Goal: Information Seeking & Learning: Learn about a topic

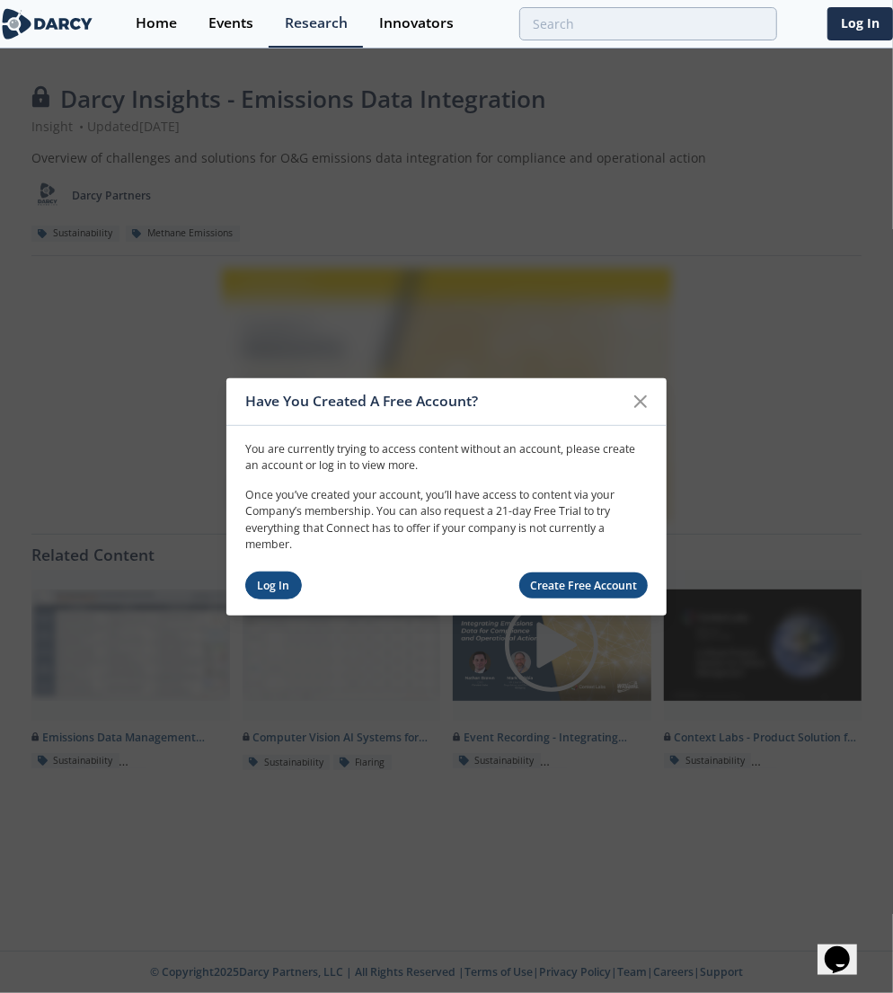
click at [275, 589] on link "Log In" at bounding box center [273, 585] width 57 height 28
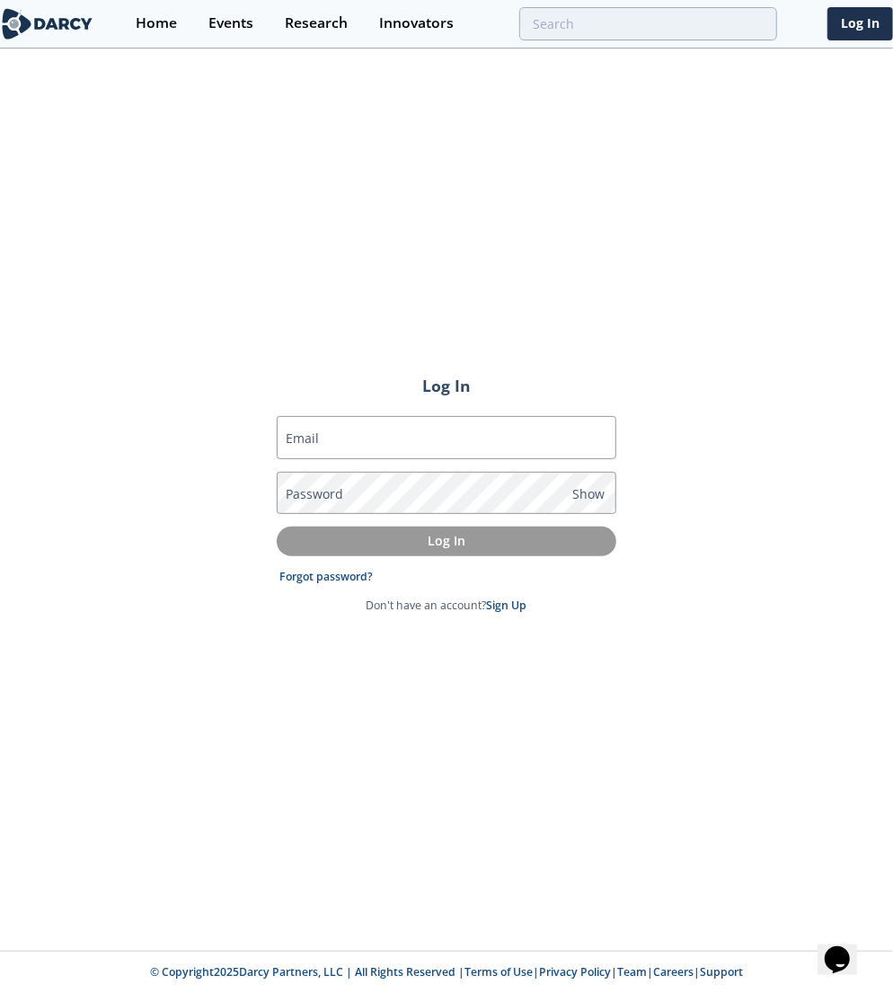
type input "jacques.dugue@totalenergies.com"
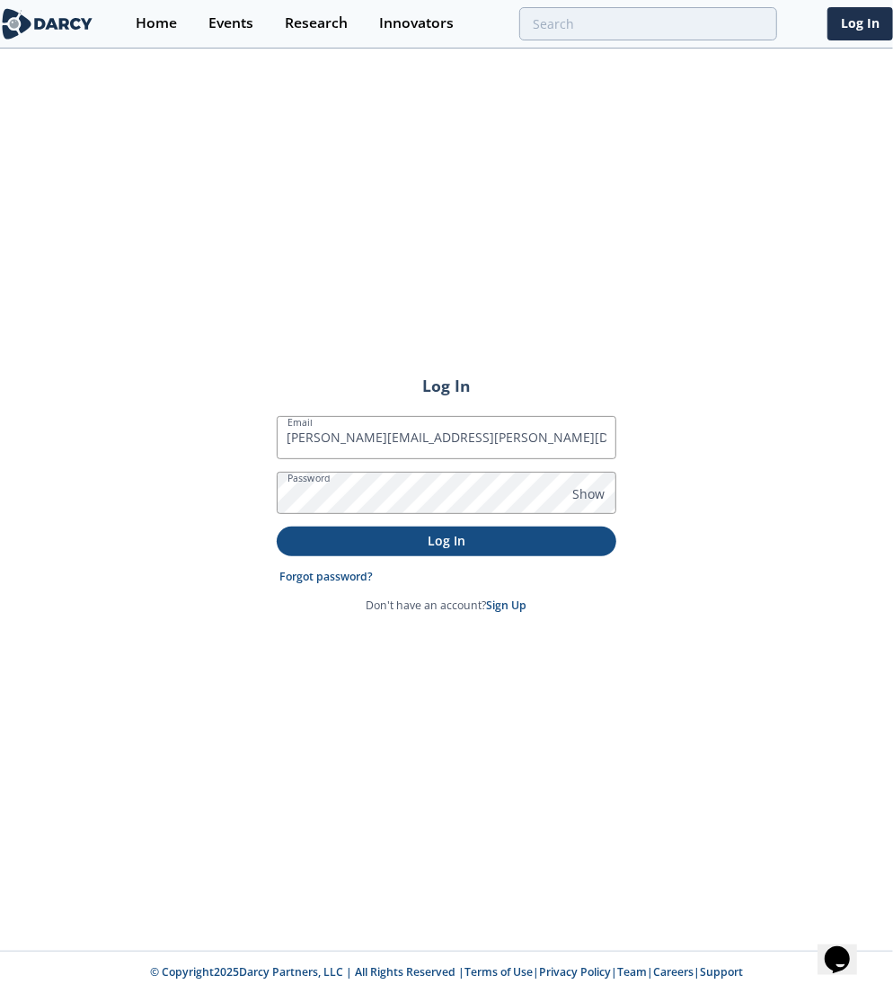
click at [413, 534] on p "Log In" at bounding box center [446, 540] width 314 height 19
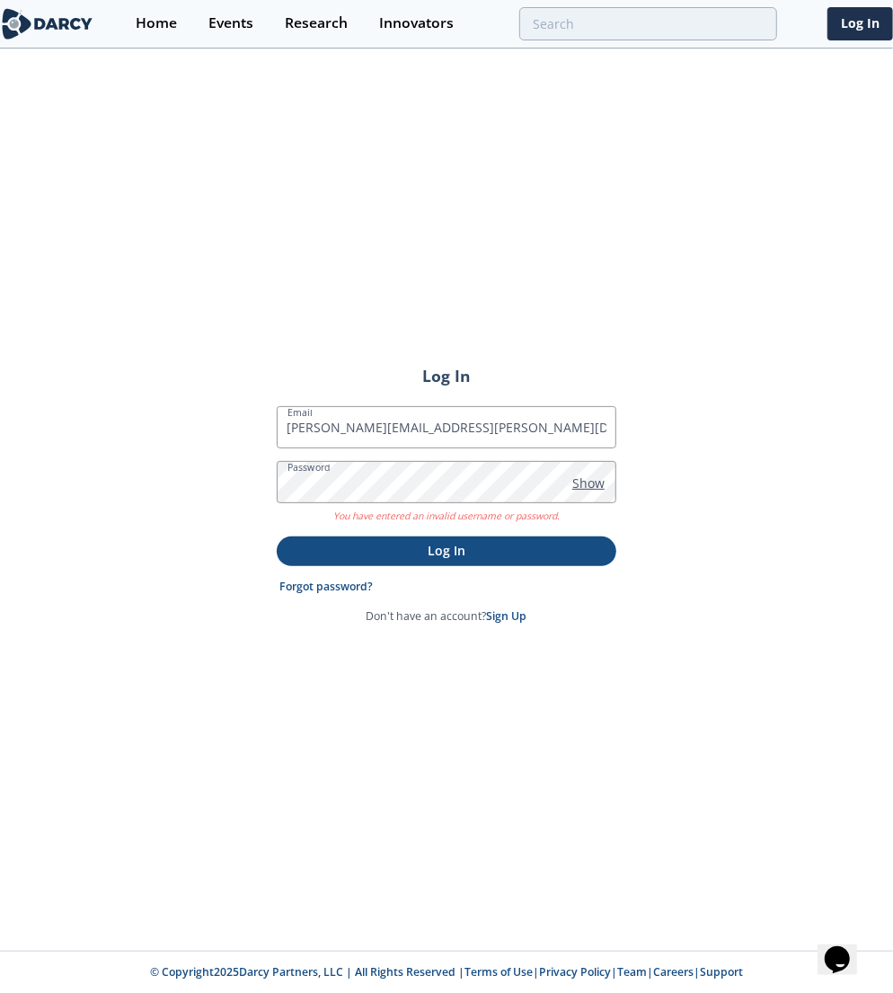
click at [589, 482] on span "Show" at bounding box center [588, 482] width 32 height 19
click at [522, 548] on p "Log In" at bounding box center [446, 550] width 314 height 19
click at [323, 584] on link "Forgot password?" at bounding box center [326, 586] width 93 height 16
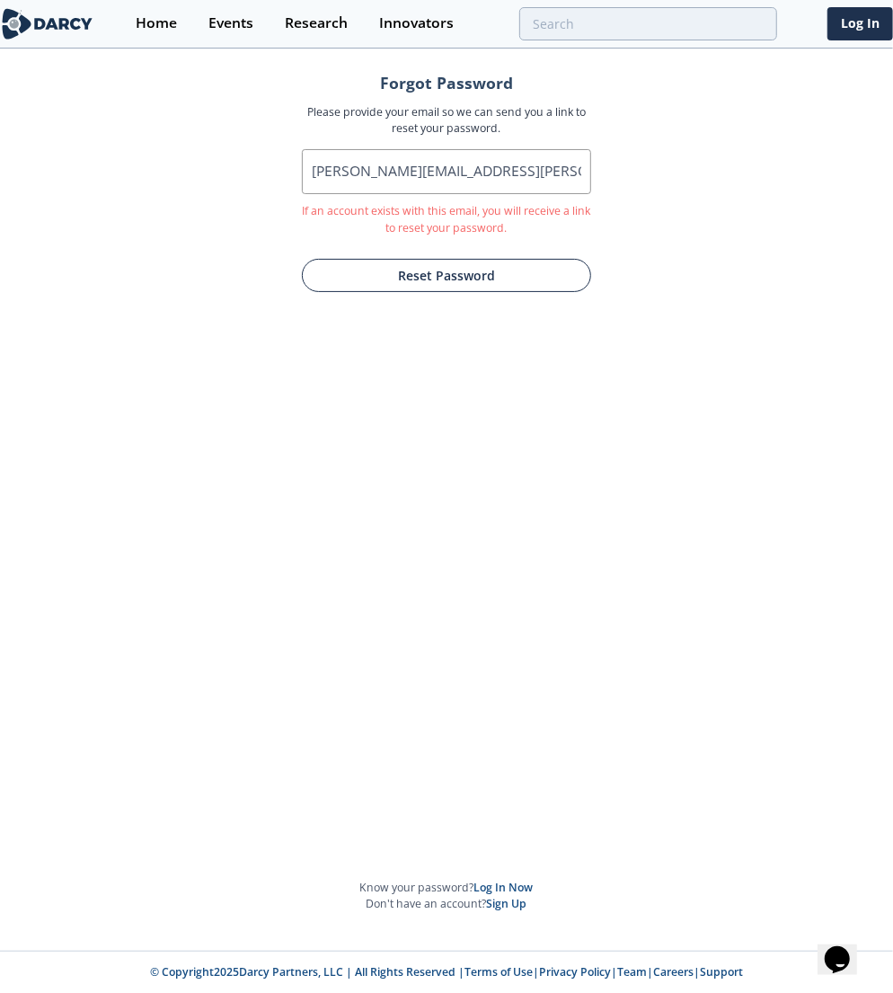
click at [483, 273] on button "Reset Password" at bounding box center [446, 275] width 289 height 33
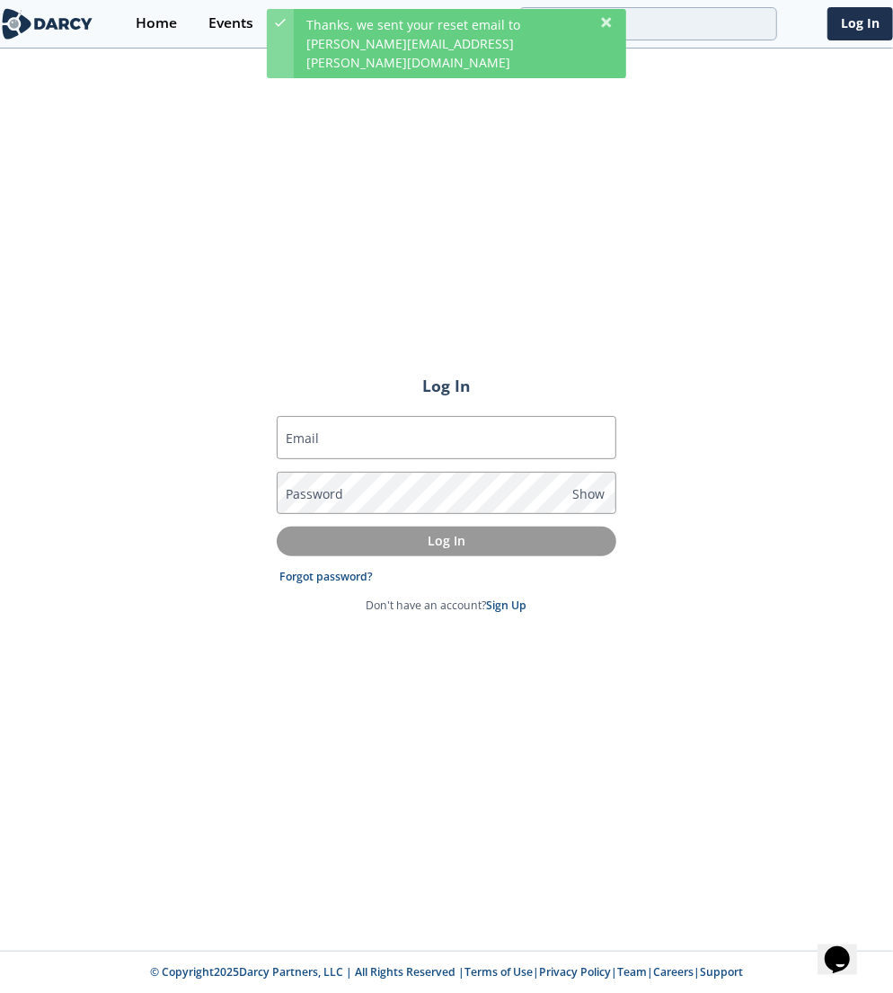
type input "jacques.dugue@totalenergies.com"
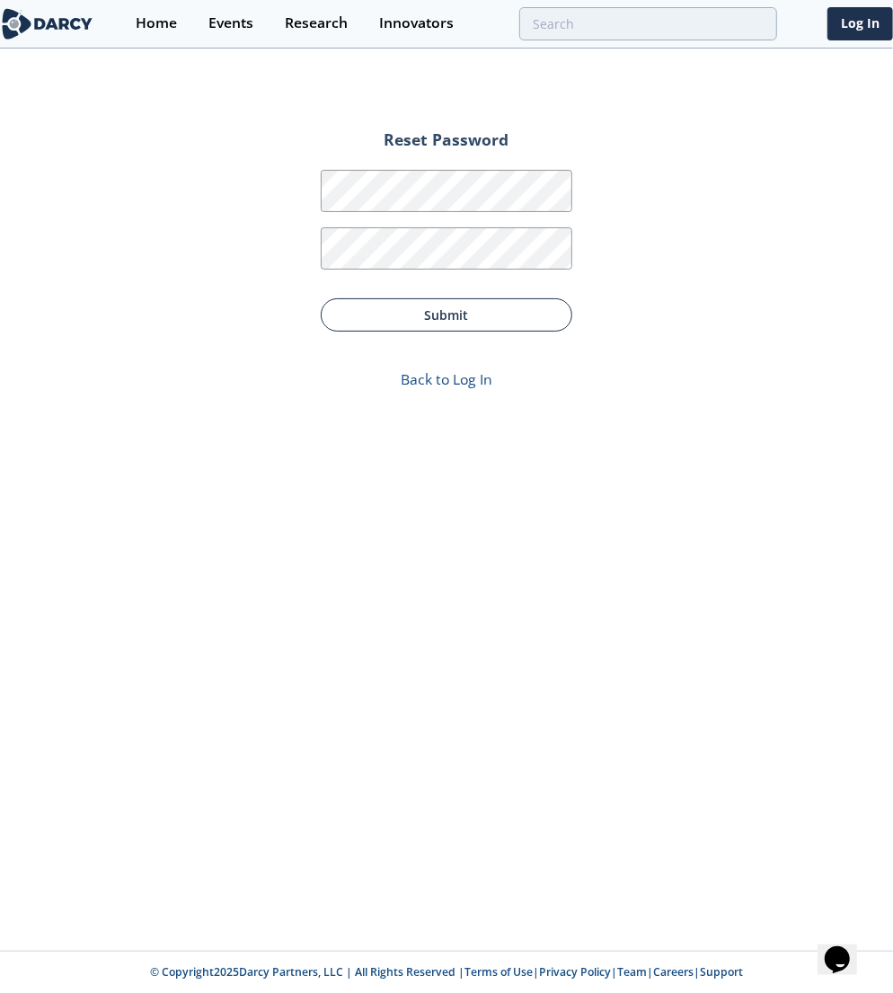
click at [476, 319] on button "Submit" at bounding box center [447, 314] width 252 height 33
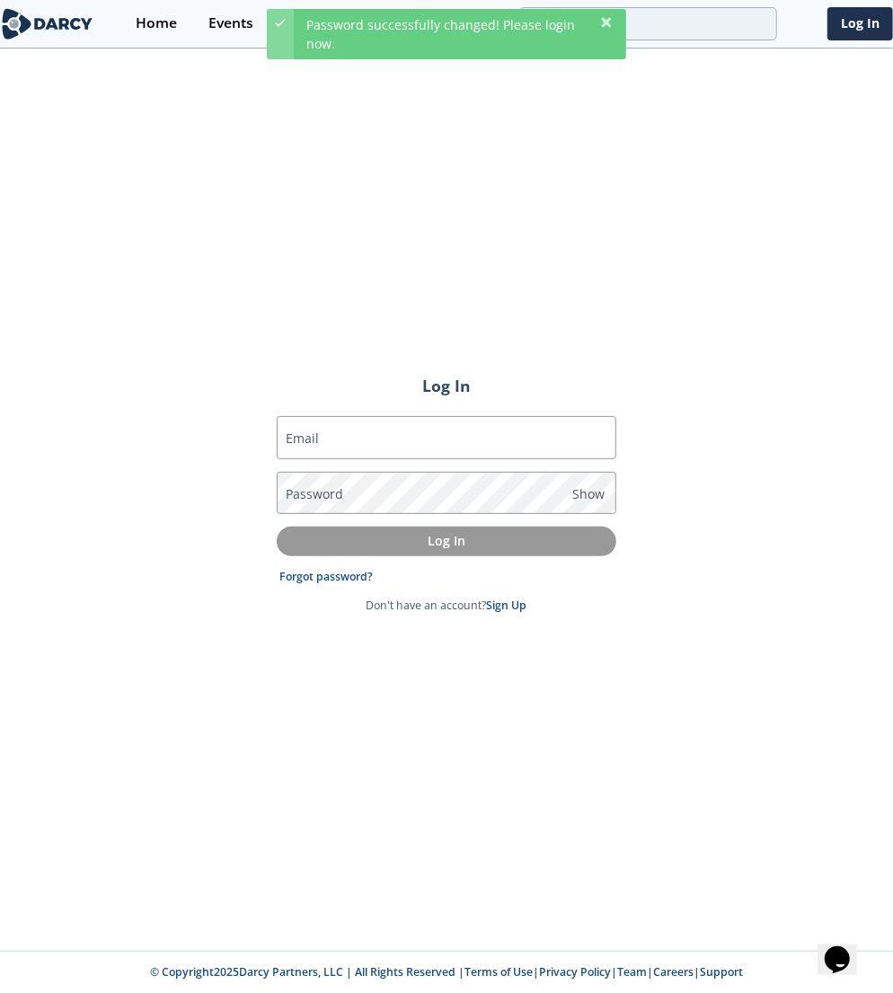
type input "jacques.dugue@totalenergies.com"
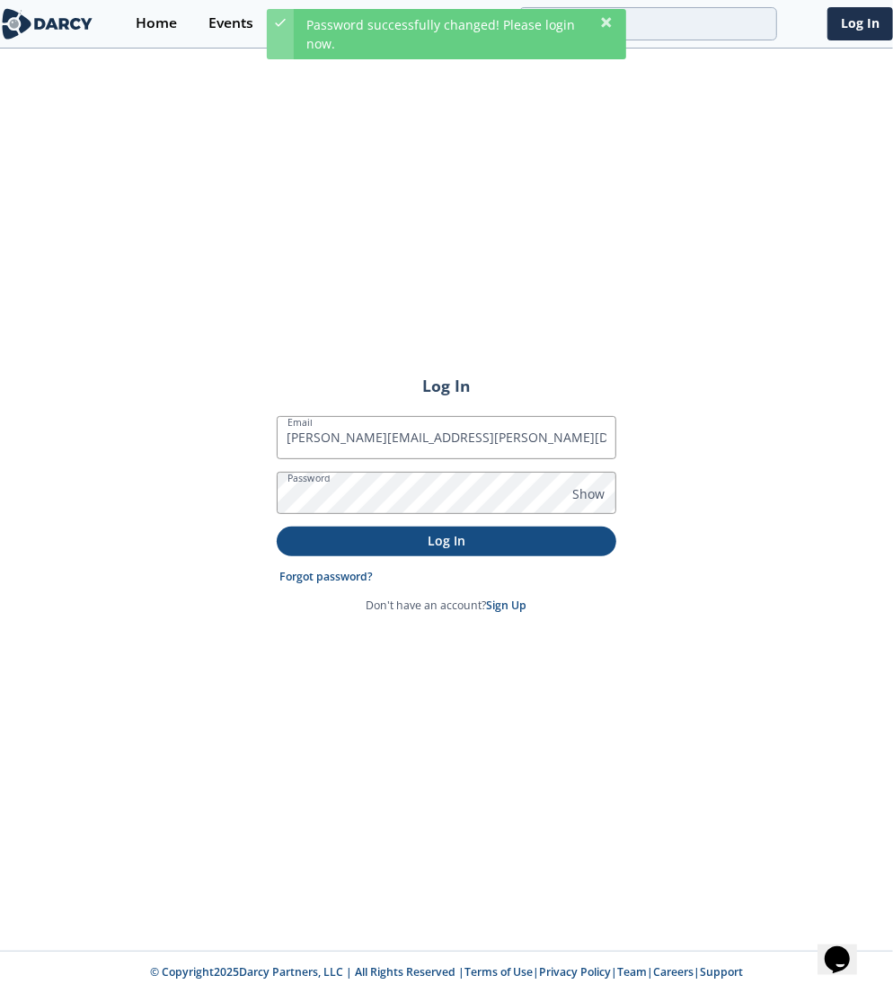
click at [475, 539] on p "Log In" at bounding box center [446, 540] width 314 height 19
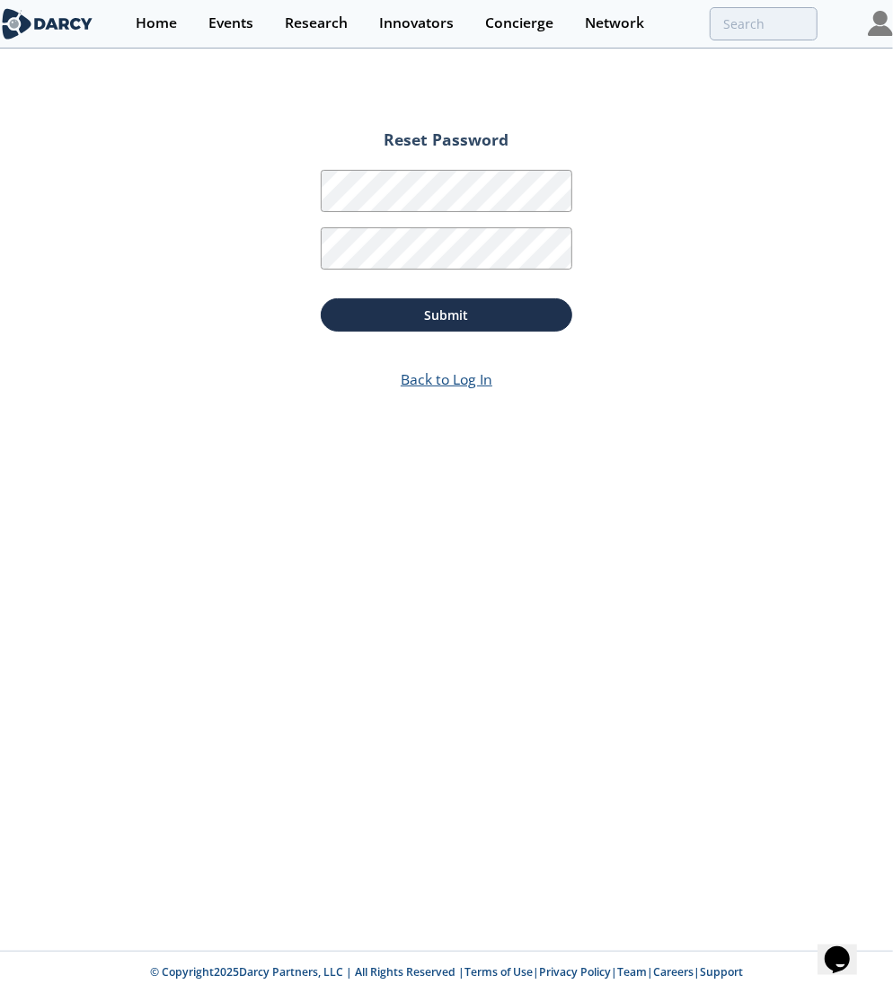
click at [479, 381] on link "Back to Log In" at bounding box center [447, 379] width 92 height 20
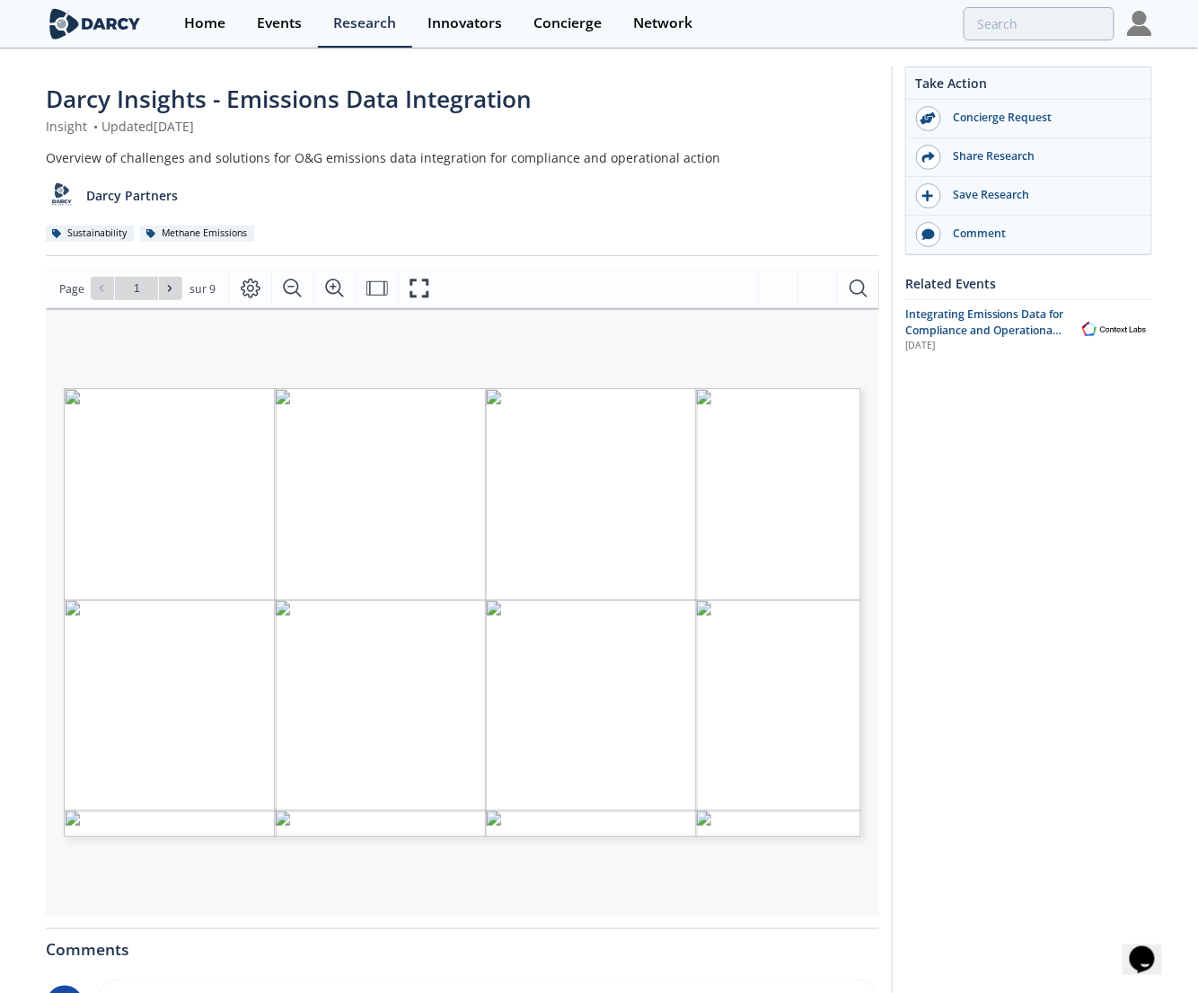
type input "2"
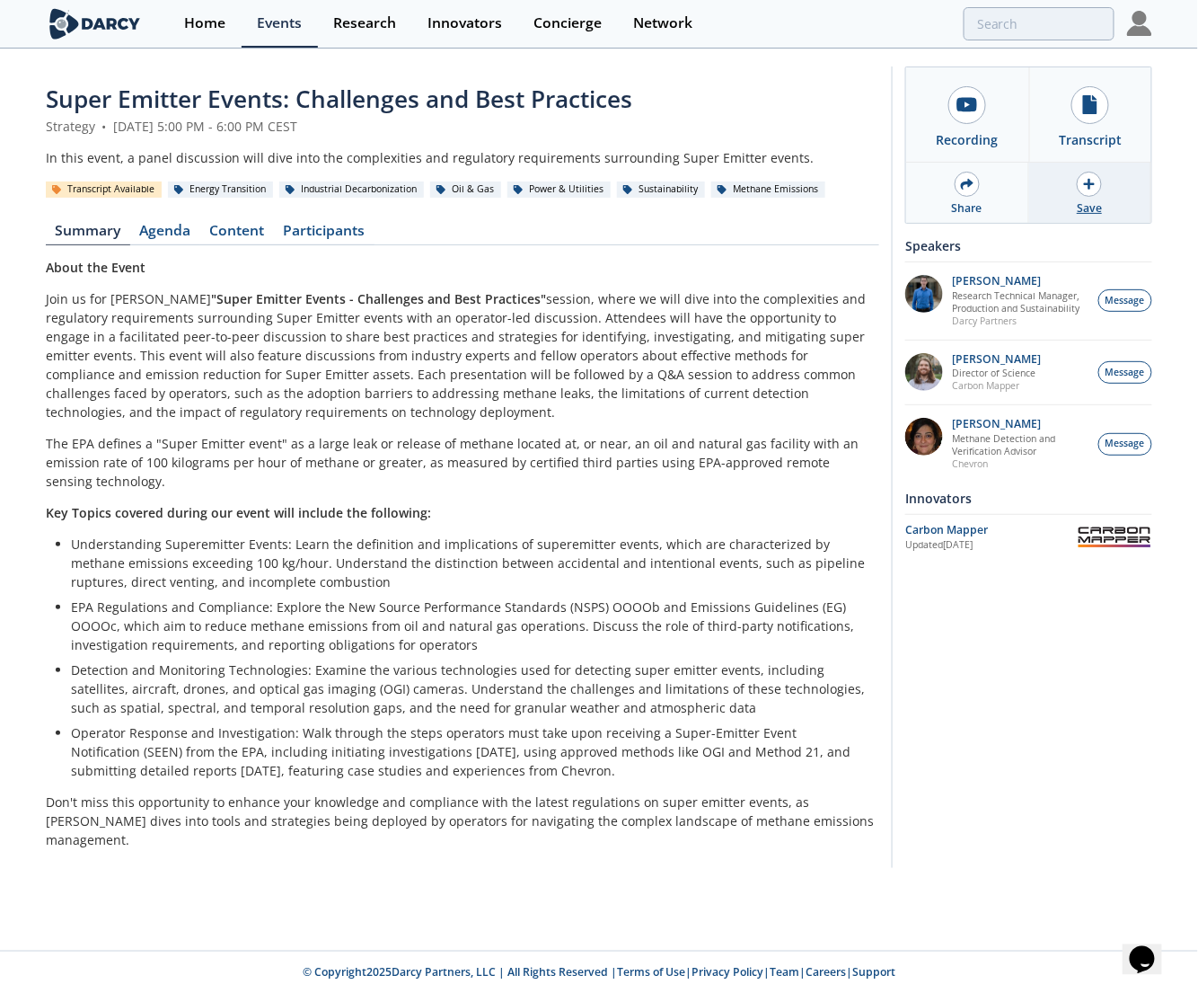
click at [1088, 184] on icon at bounding box center [1089, 184] width 11 height 11
click at [1091, 105] on icon at bounding box center [1090, 104] width 14 height 19
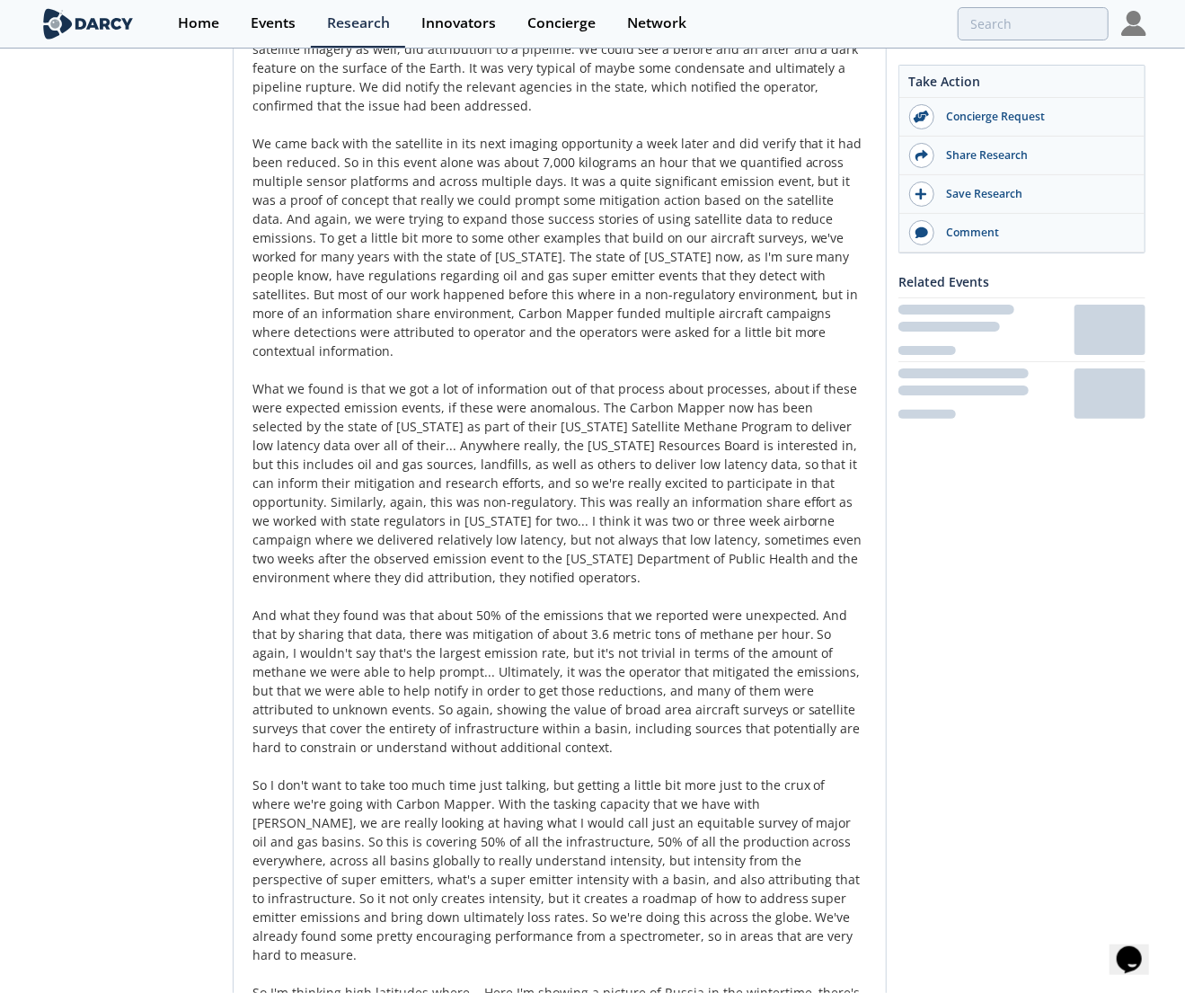
scroll to position [6348, 0]
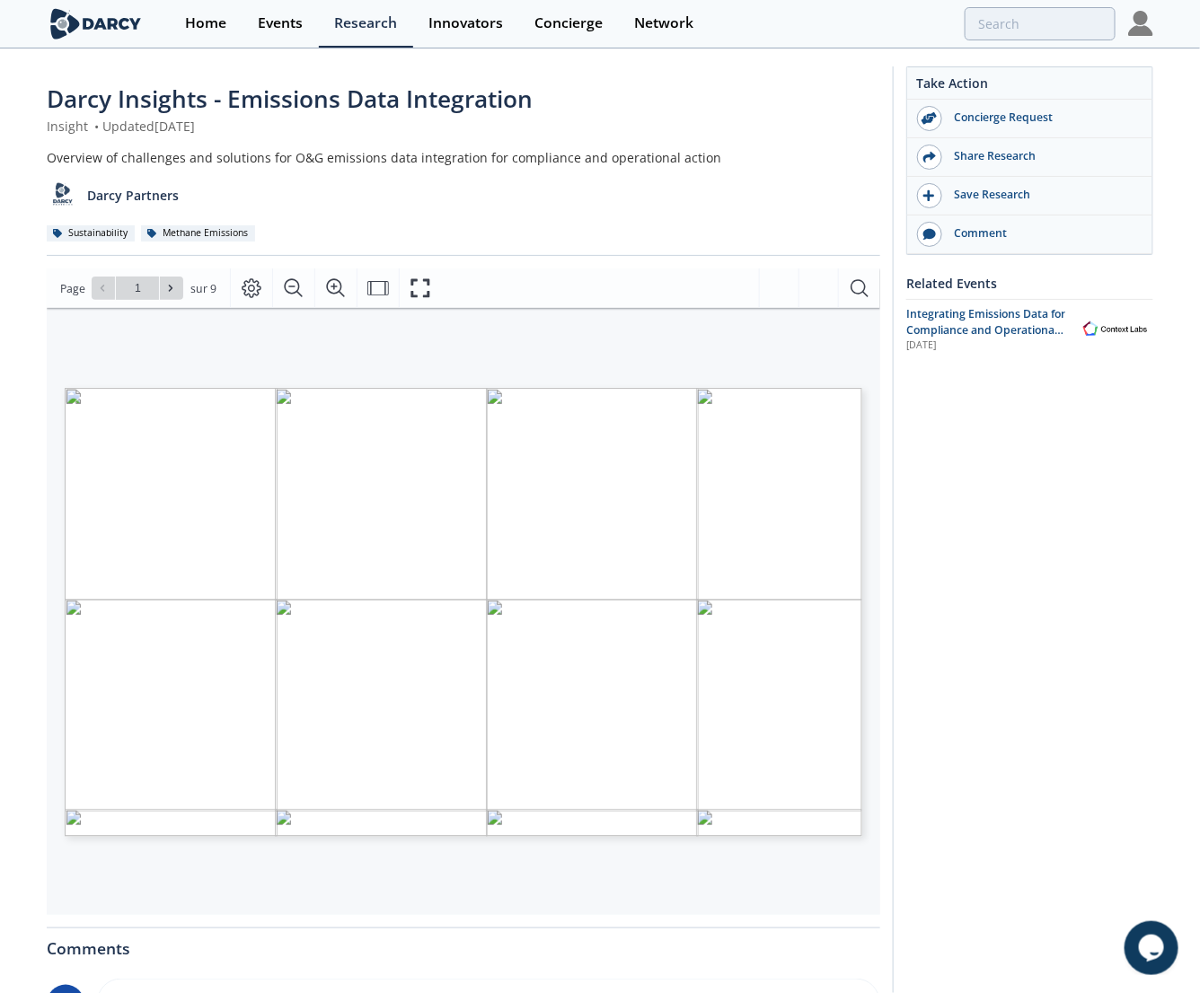
type input "2"
type input "3"
type input "4"
type input "5"
type input "2"
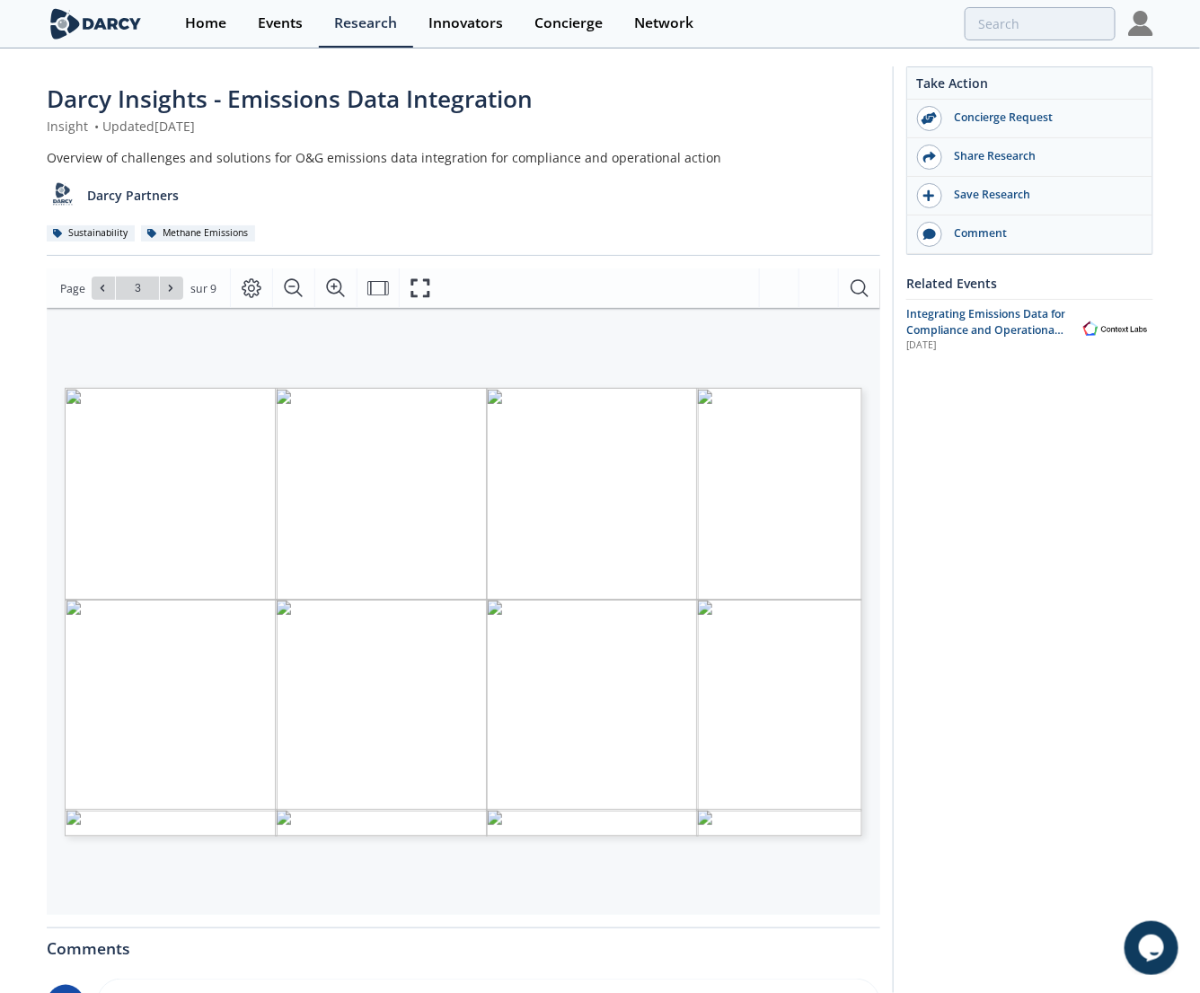
type input "4"
type input "5"
click at [395, 693] on span "management, some including LDAR" at bounding box center [452, 692] width 168 height 9
click at [587, 416] on span "Page 5" at bounding box center [702, 862] width 1110 height 919
click at [333, 285] on icon "Zoom avant" at bounding box center [336, 289] width 22 height 22
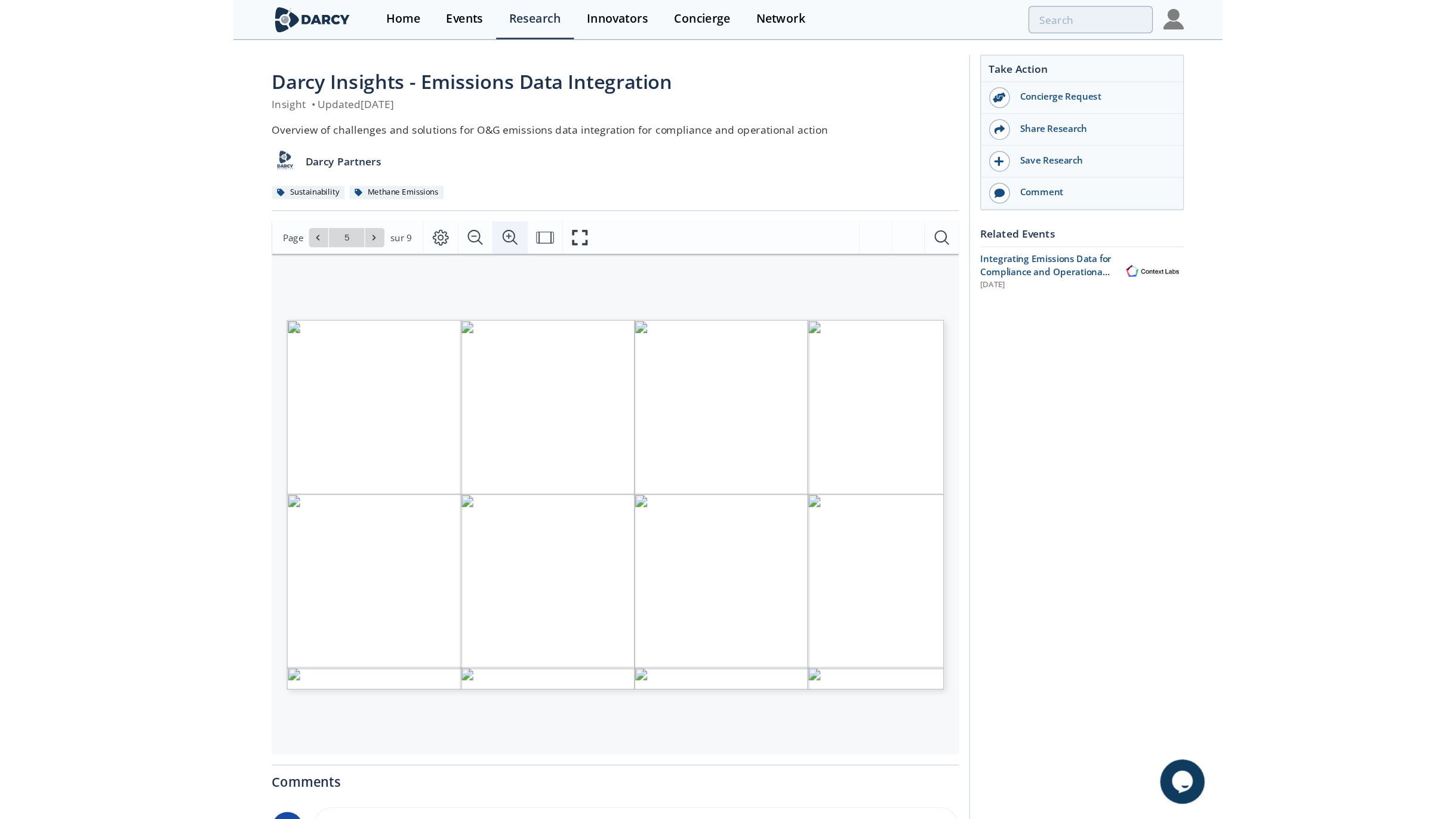
scroll to position [0, 66]
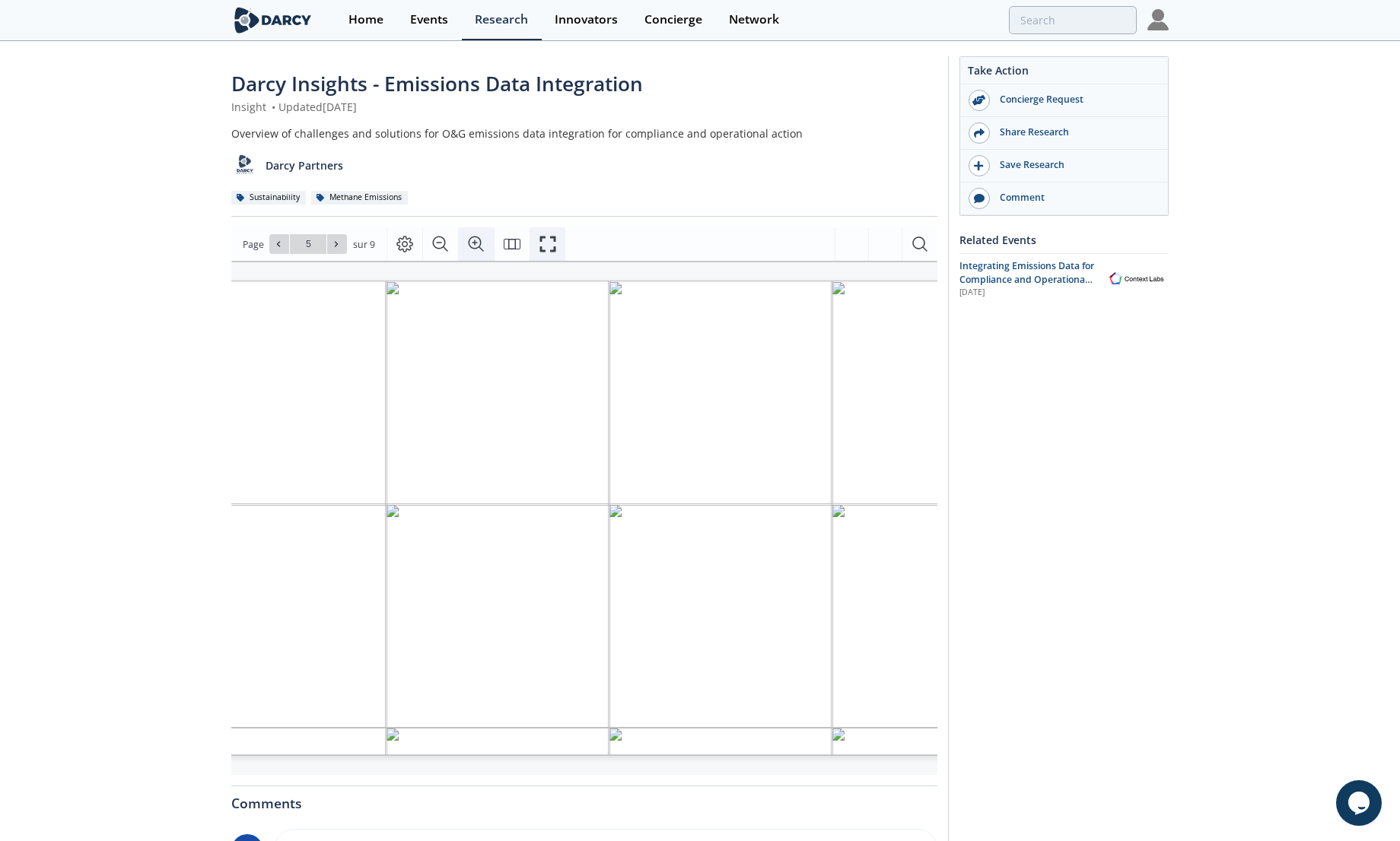
click at [542, 244] on icon "Fullscreen" at bounding box center [548, 245] width 19 height 19
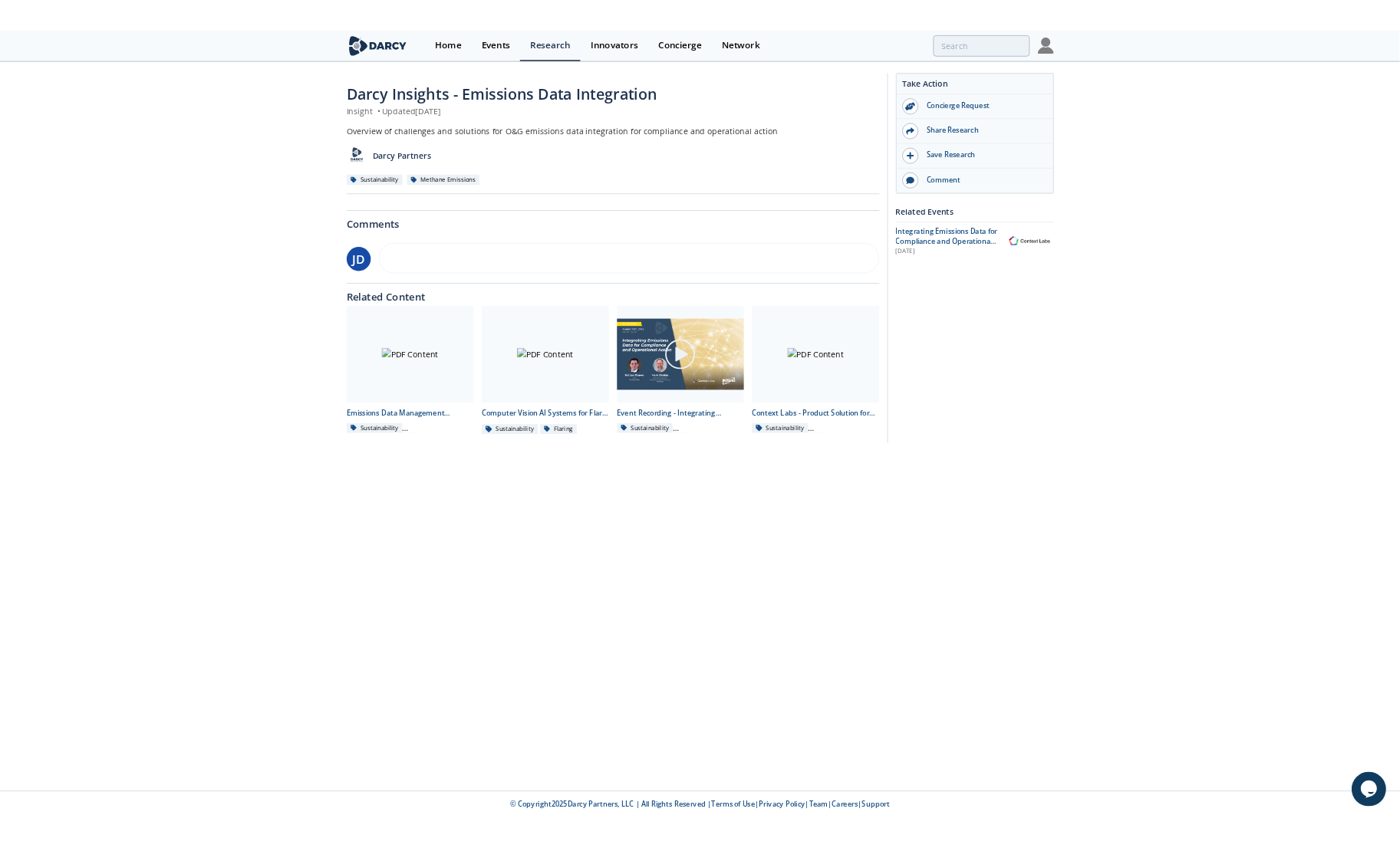
scroll to position [0, 0]
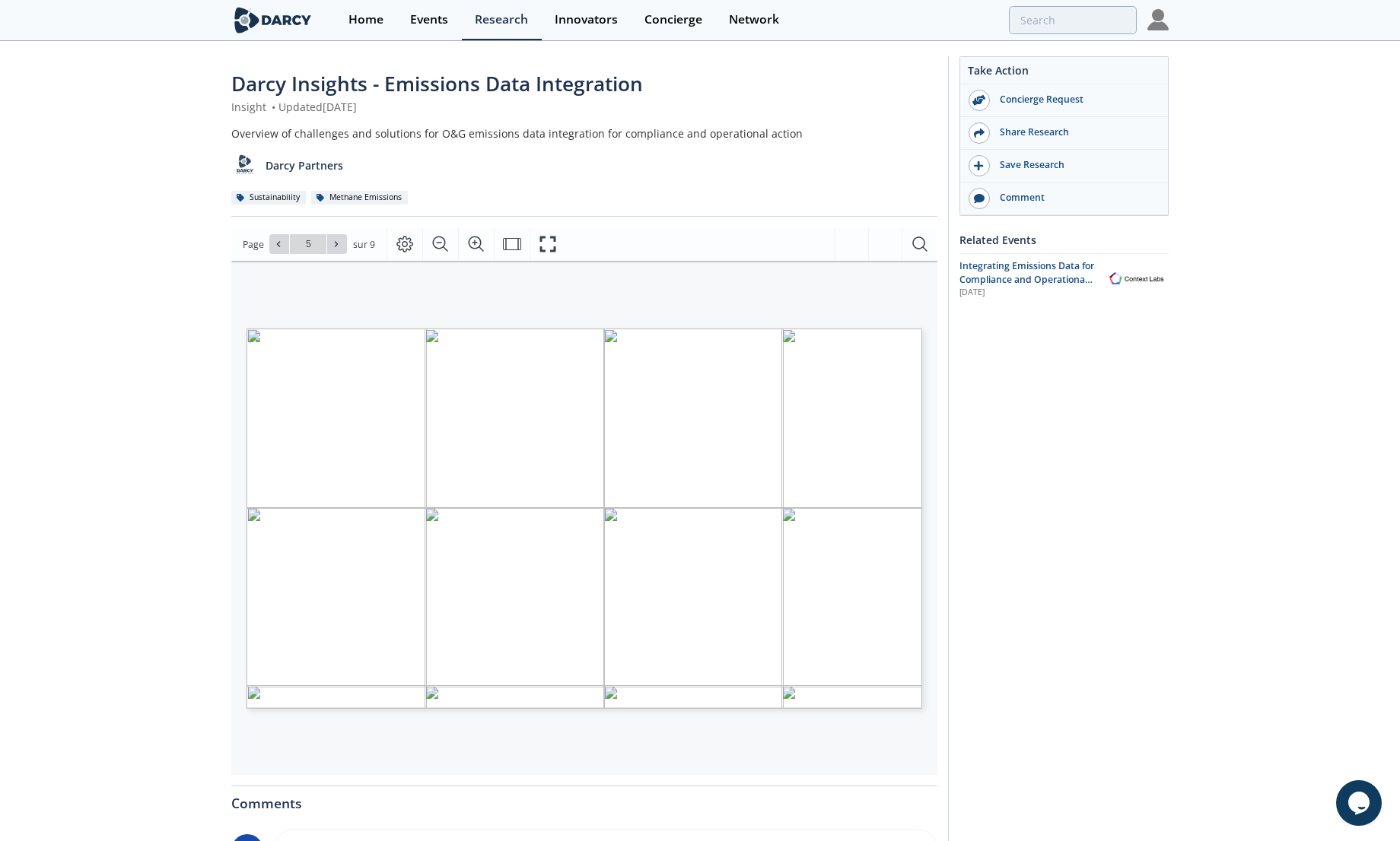
click at [235, 318] on div "APPLICATION DESCRIPTION BENEFITS CONSIDERATIONS INNOVATORS Measurement Program …" at bounding box center [577, 458] width 691 height 396
drag, startPoint x: 235, startPoint y: 318, endPoint x: 253, endPoint y: 361, distance: 46.6
click at [253, 361] on div "HIGH-QUALITY EMISSIONS DATA DRIVES LEADERSHIP, MARKET ACCESS, AND OPERATIONAL V…" at bounding box center [577, 458] width 691 height 396
drag, startPoint x: 235, startPoint y: 318, endPoint x: 340, endPoint y: 273, distance: 114.2
click at [340, 273] on div "APPLICATION DESCRIPTION BENEFITS CONSIDERATIONS INNOVATORS Measurement Program …" at bounding box center [577, 458] width 691 height 396
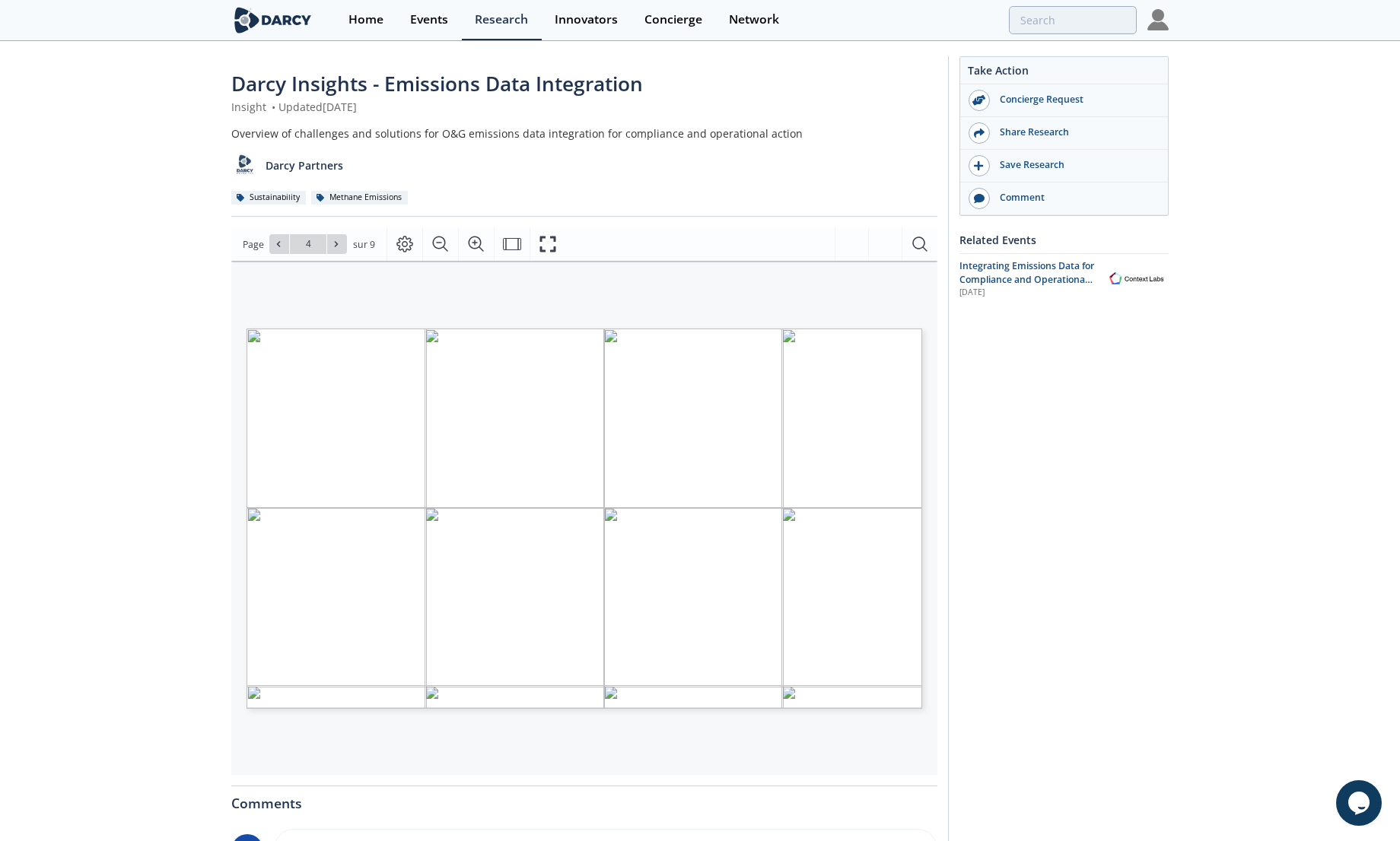
type input "5"
click at [510, 244] on icon "Adapter la largeur" at bounding box center [512, 245] width 19 height 19
drag, startPoint x: 235, startPoint y: 318, endPoint x: 933, endPoint y: 728, distance: 809.5
click at [933, 728] on div "APPLICATION DESCRIPTION BENEFITS CONSIDERATIONS INNOVATORS Measurement Program …" at bounding box center [584, 517] width 706 height 514
click at [401, 248] on icon "Mise en page" at bounding box center [405, 245] width 19 height 19
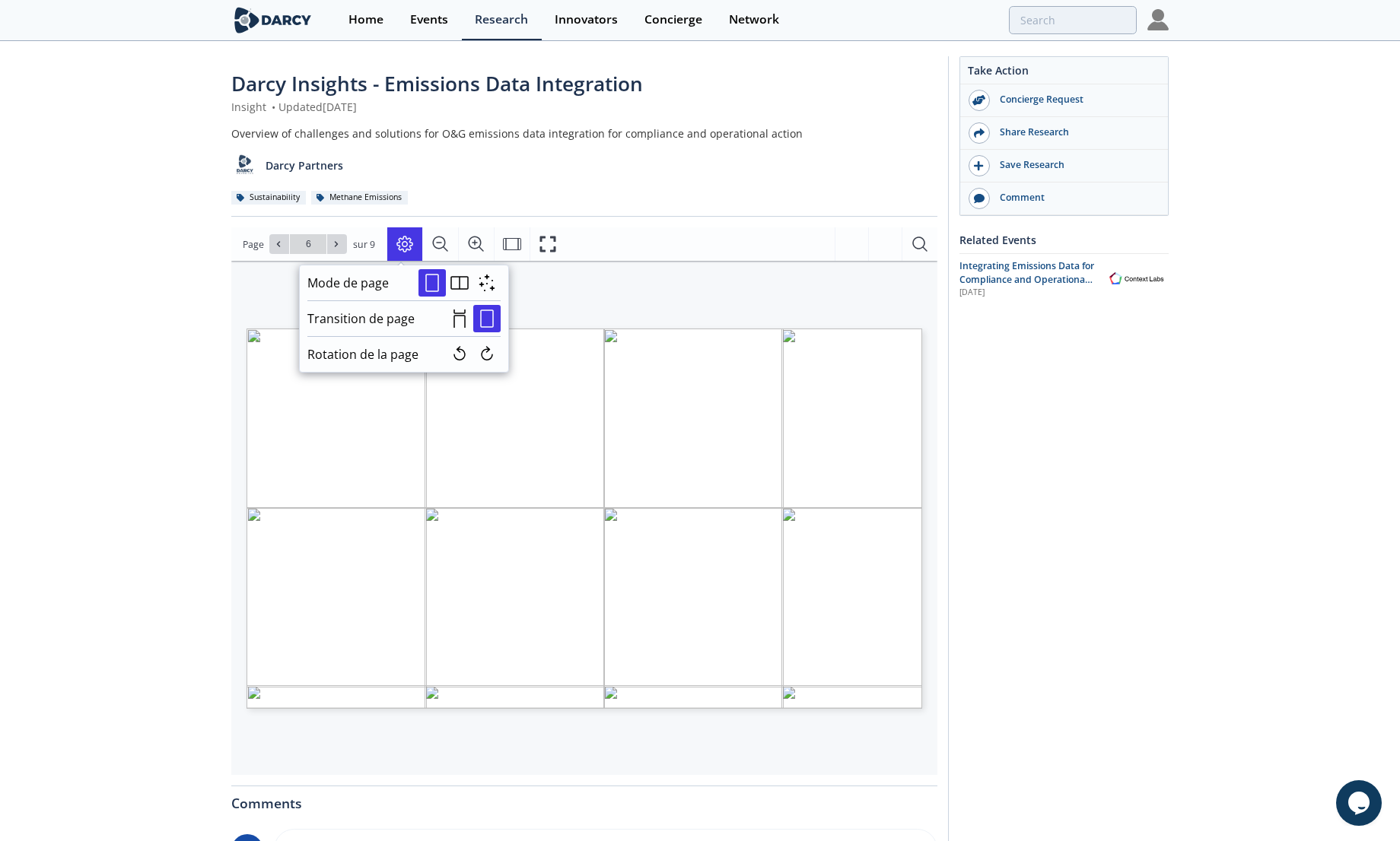
click at [600, 310] on div "APPLICATION DESCRIPTION BENEFITS CONSIDERATIONS INNOVATORS Measurement Program …" at bounding box center [577, 458] width 691 height 396
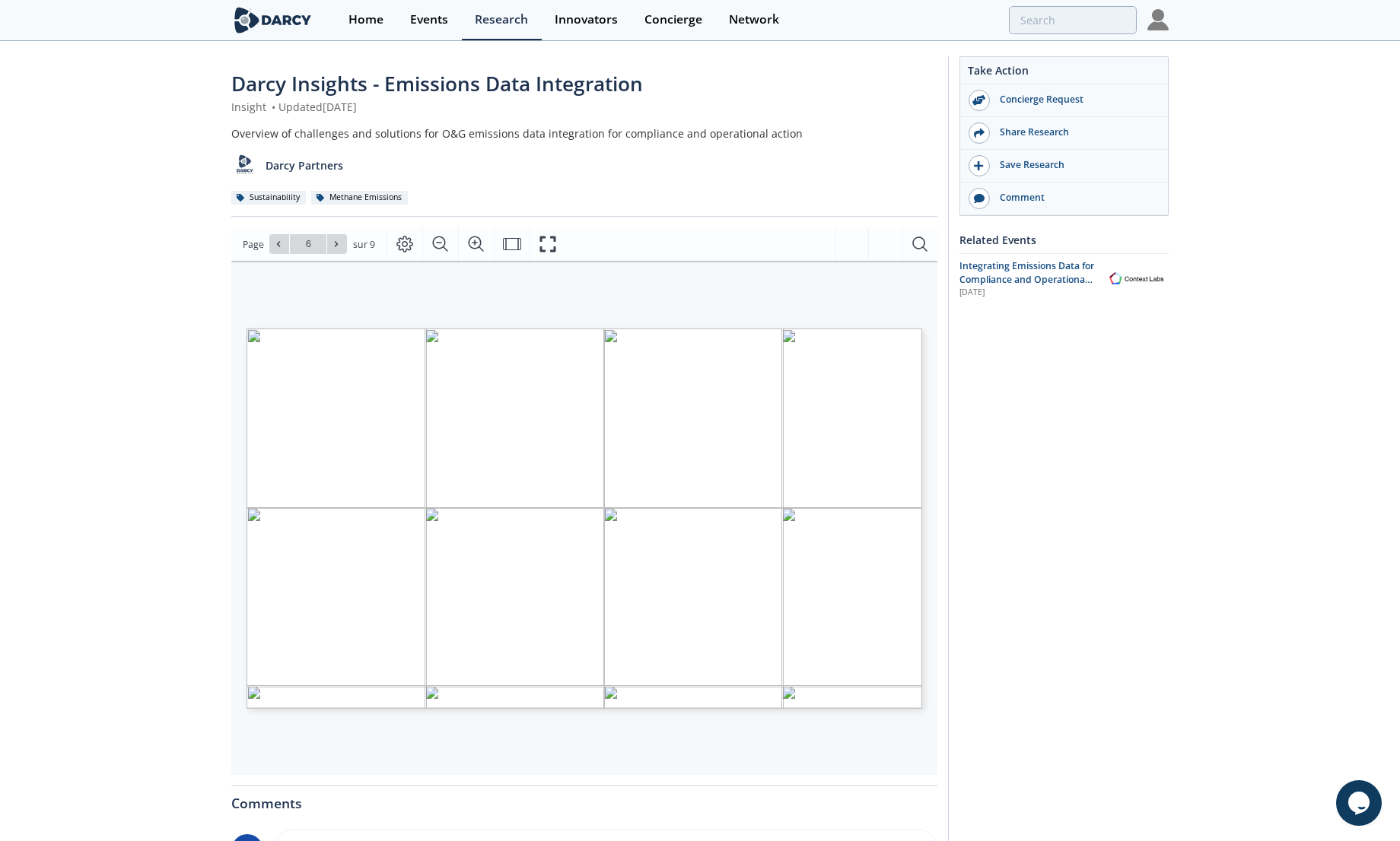
type input "5"
drag, startPoint x: 468, startPoint y: 174, endPoint x: 479, endPoint y: 164, distance: 14.9
click at [468, 174] on div "Darcy Partners" at bounding box center [579, 160] width 706 height 37
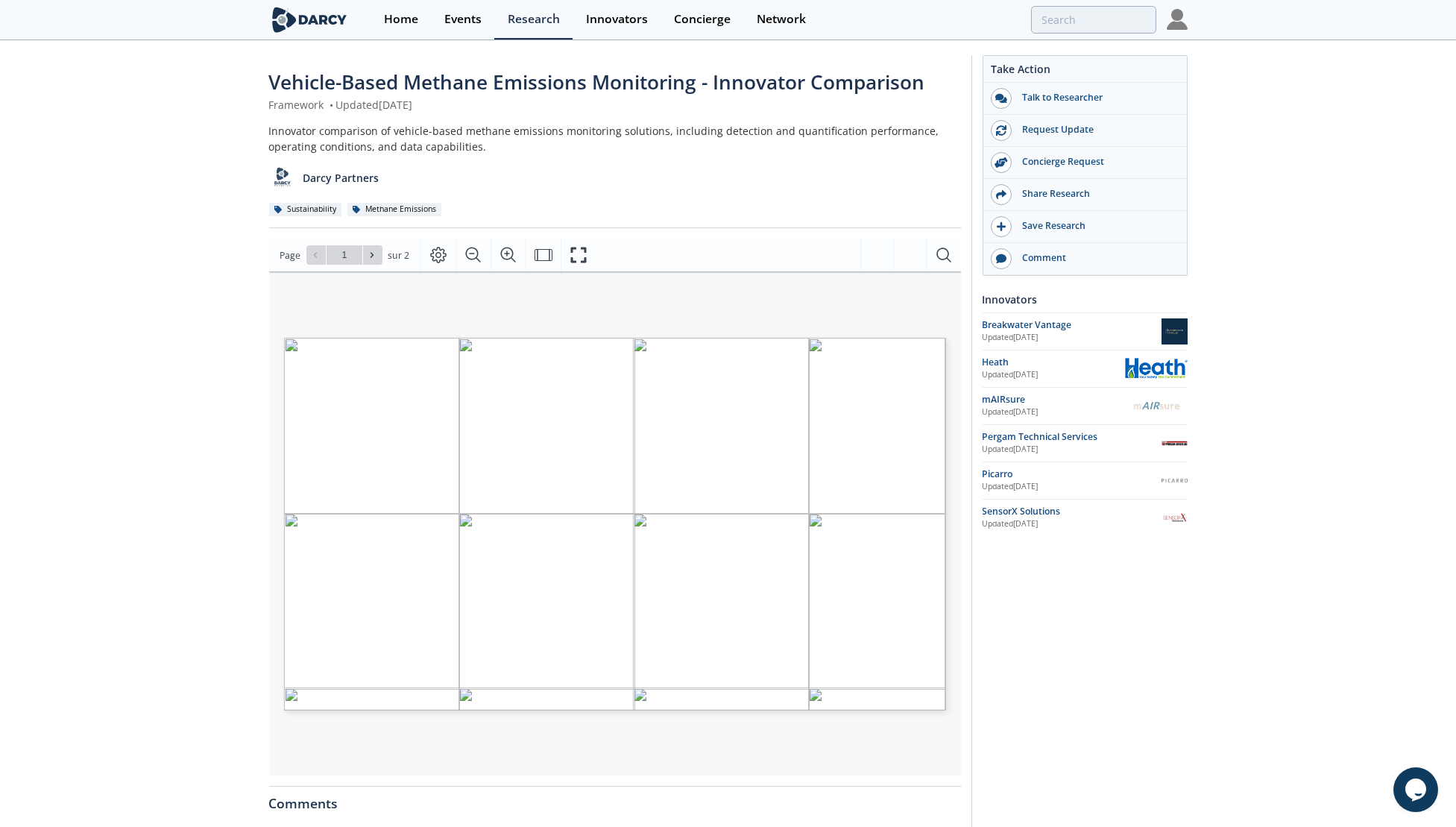
drag, startPoint x: 131, startPoint y: 555, endPoint x: 296, endPoint y: 192, distance: 398.7
click at [131, 551] on div "Vehicle-Based Methane Emissions Monitoring - Innovator Comparison Framework • U…" at bounding box center [728, 575] width 1456 height 1068
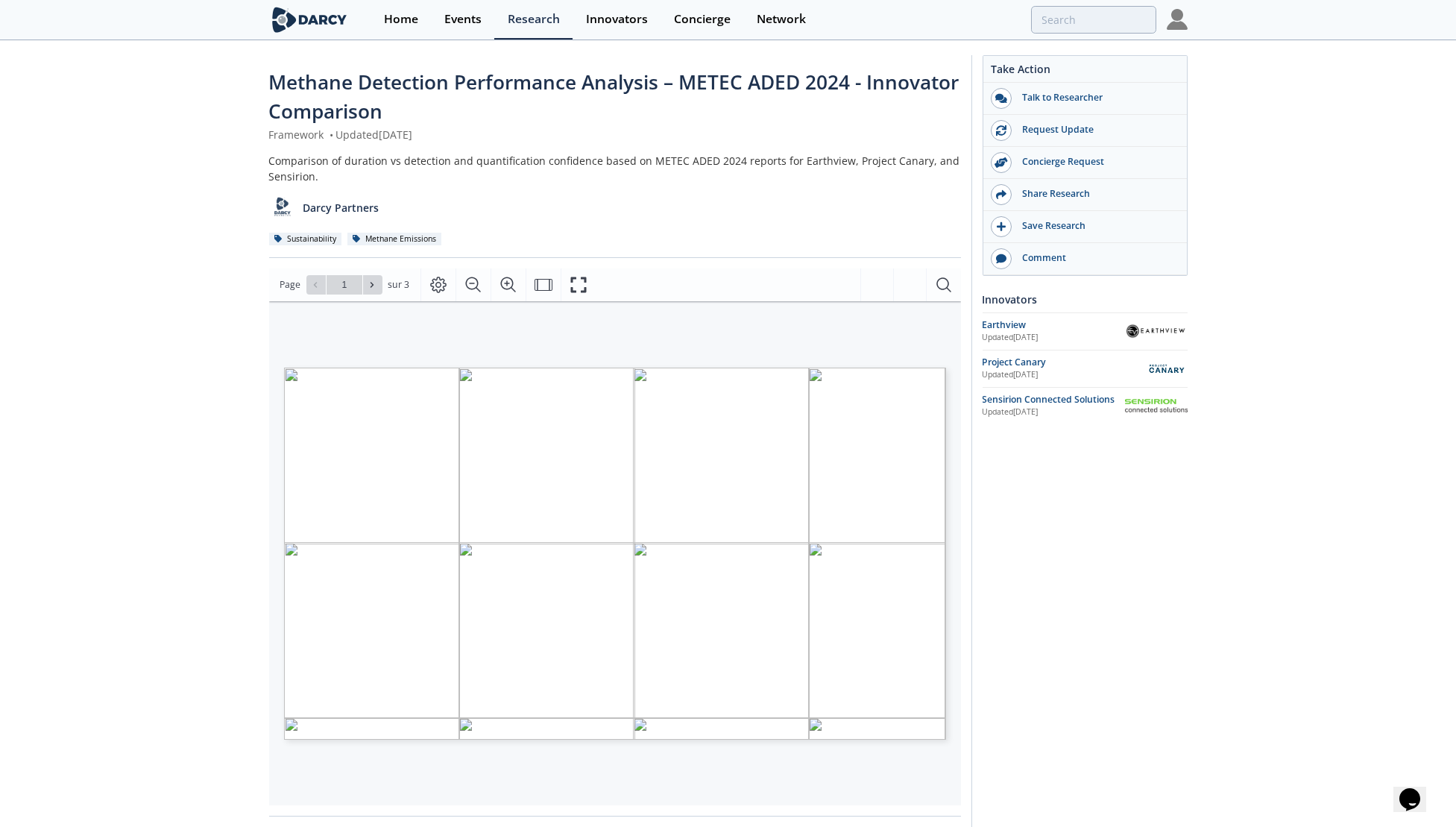
click at [19, 355] on div "Methane Detection Performance Analysis – METEC ADED 2024 - Innovator Comparison…" at bounding box center [728, 590] width 1456 height 1097
